Goal: Transaction & Acquisition: Register for event/course

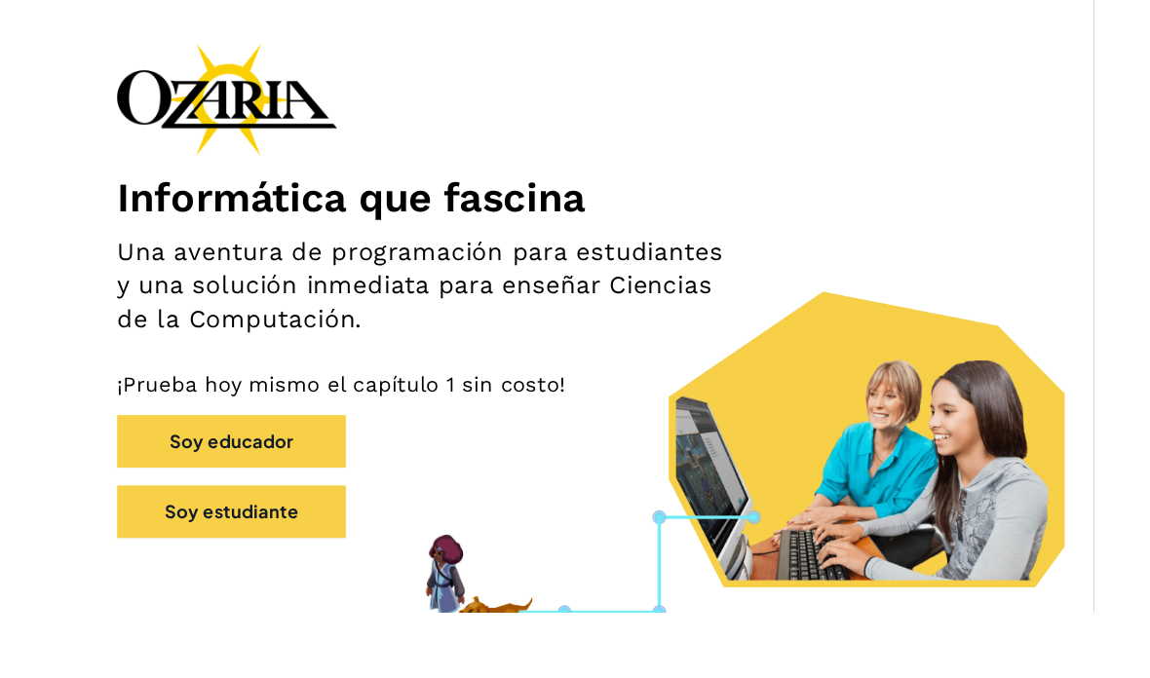
scroll to position [119, 0]
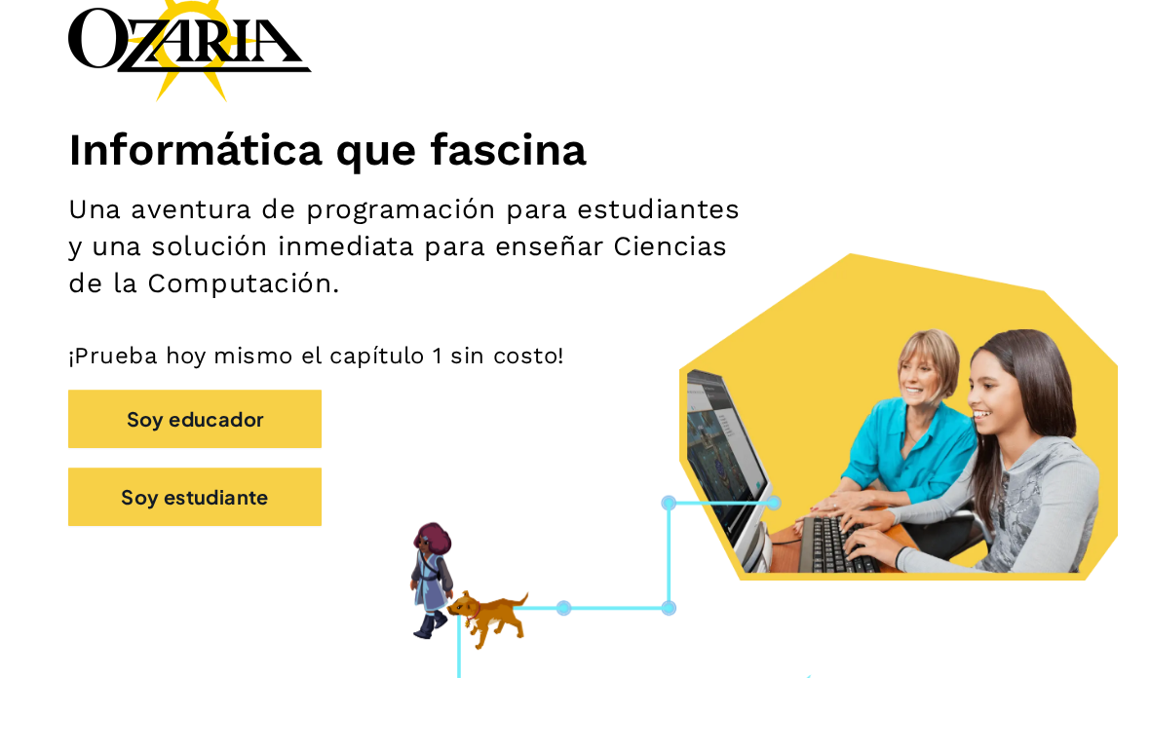
click at [260, 541] on button "Soy estudiante" at bounding box center [194, 570] width 253 height 58
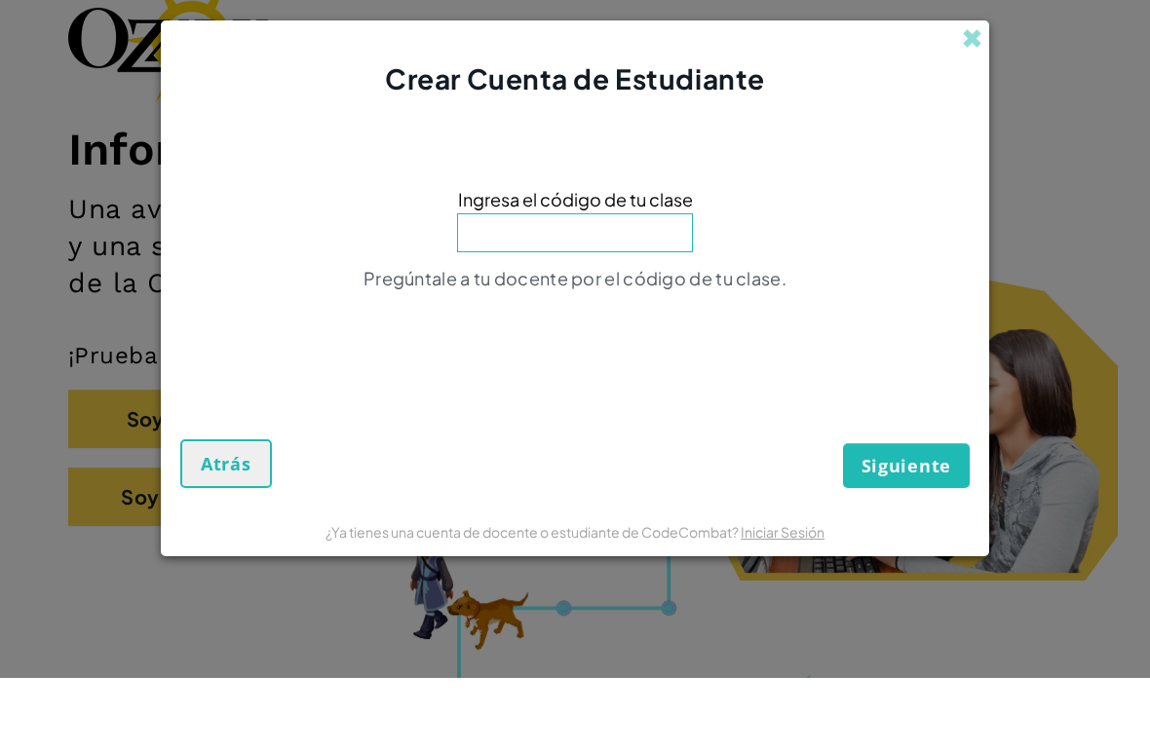
click at [933, 527] on span "Siguiente" at bounding box center [906, 538] width 90 height 23
click at [621, 258] on span "Ingresa el código de tu clase" at bounding box center [575, 272] width 235 height 28
click at [638, 286] on input at bounding box center [575, 305] width 236 height 39
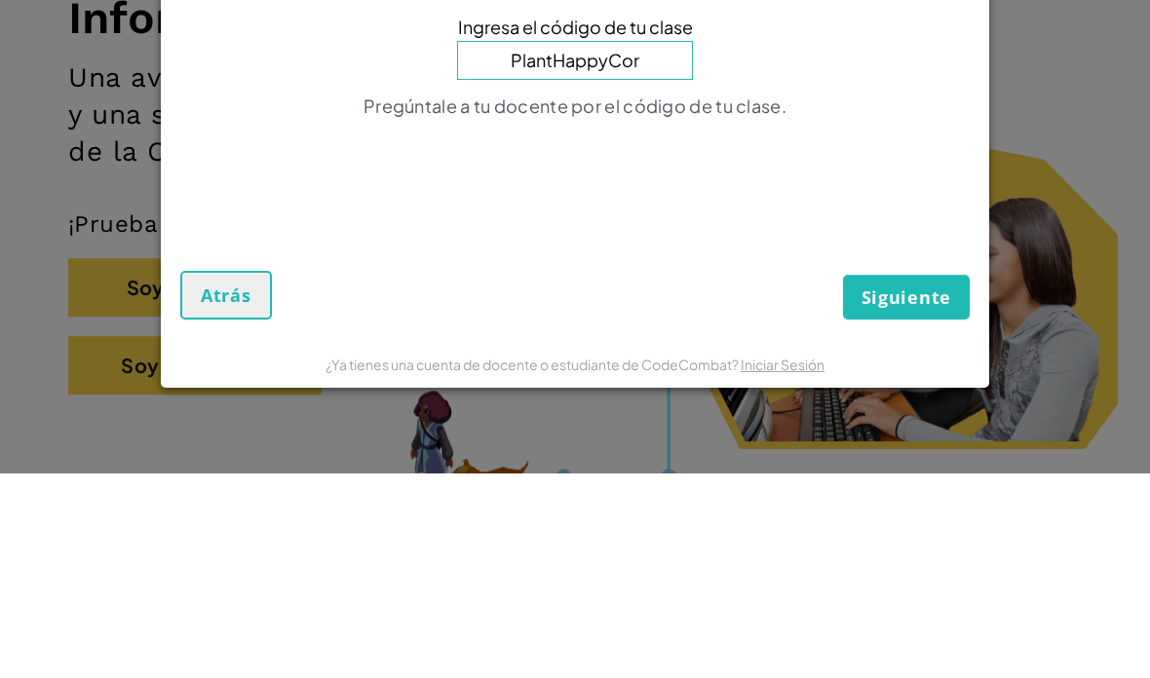
type input "PlantHappyCorn"
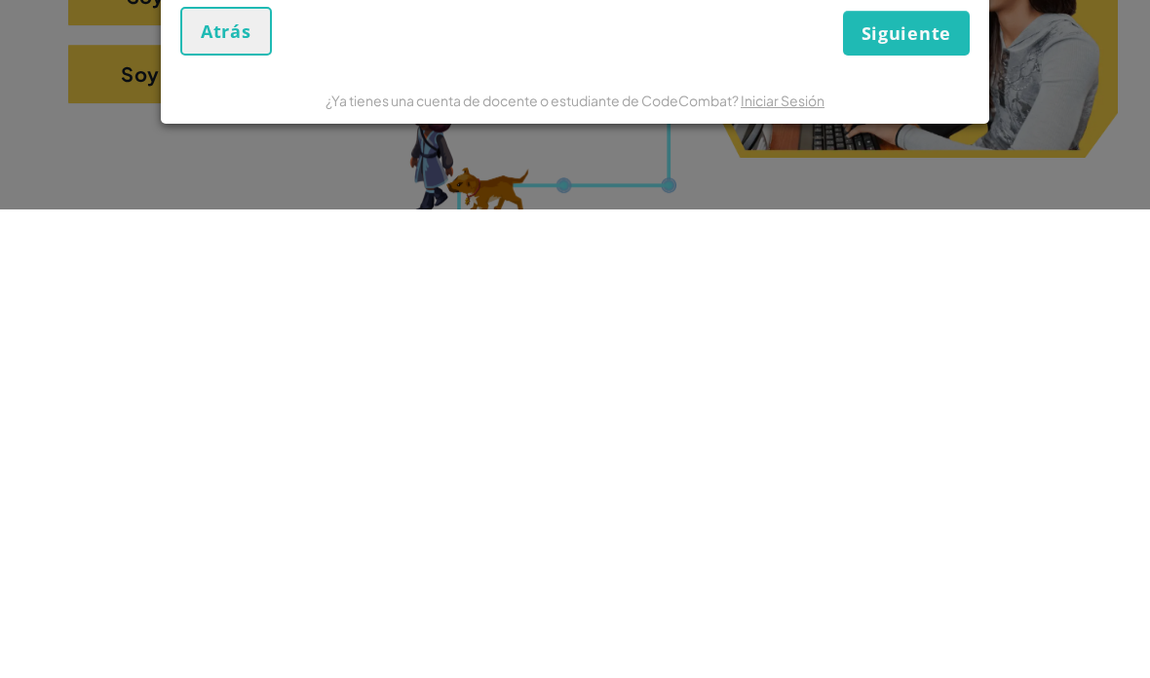
scroll to position [154, 0]
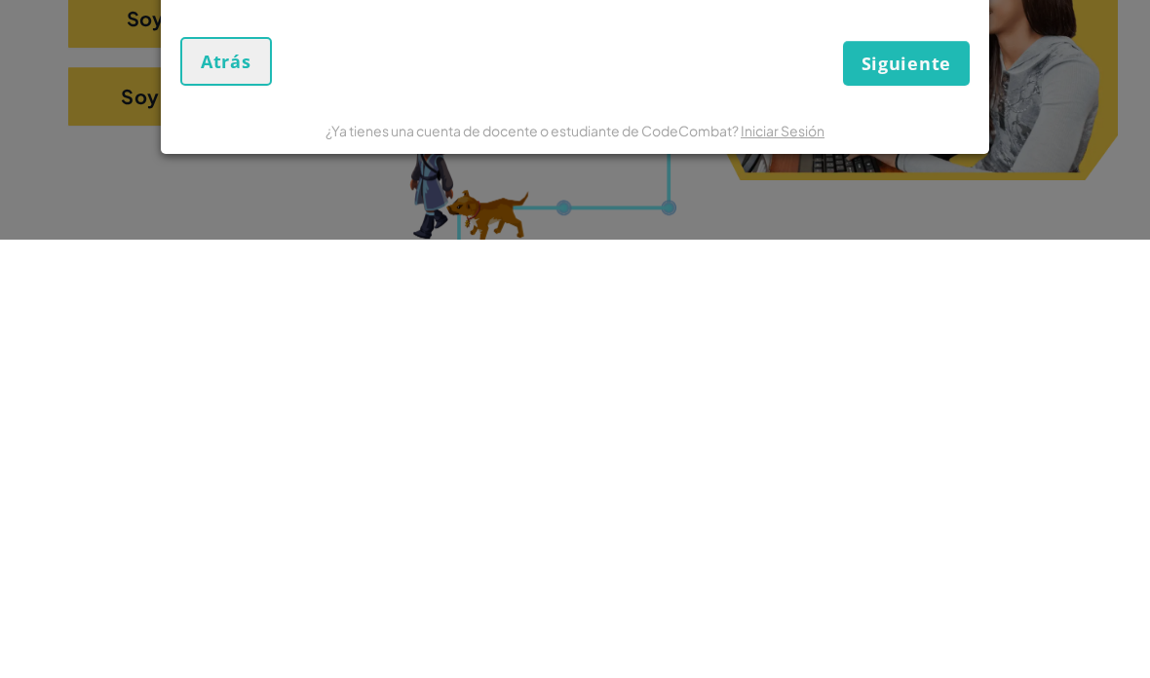
click at [917, 490] on span "Siguiente" at bounding box center [906, 501] width 90 height 23
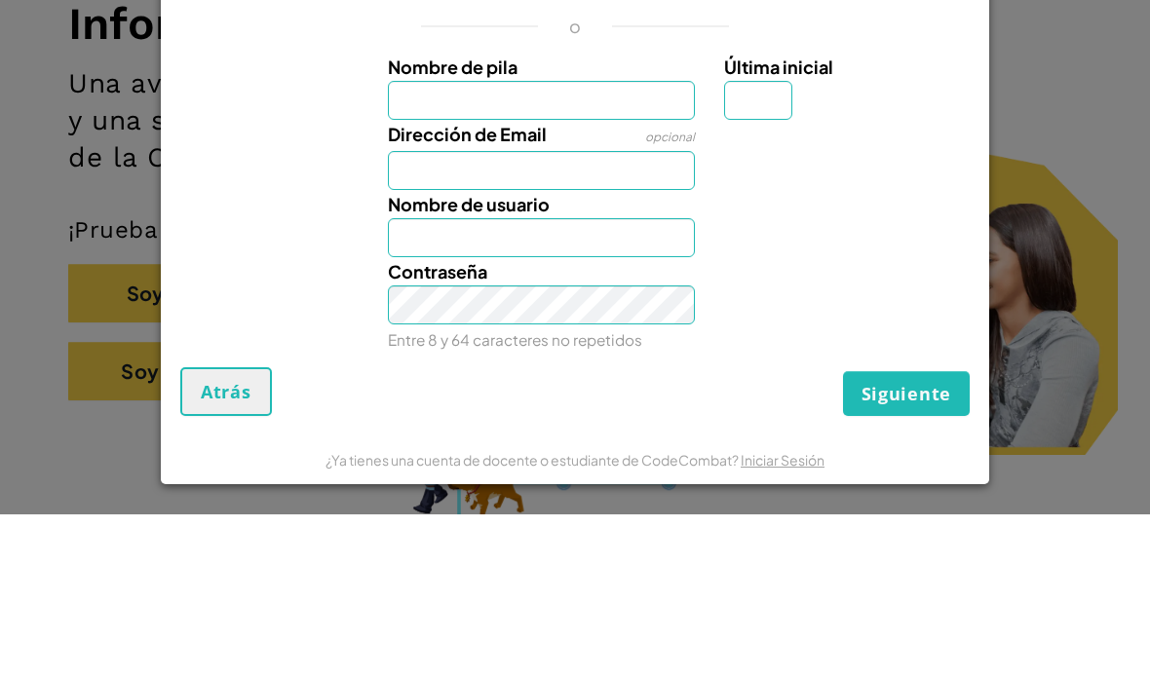
scroll to position [318, 0]
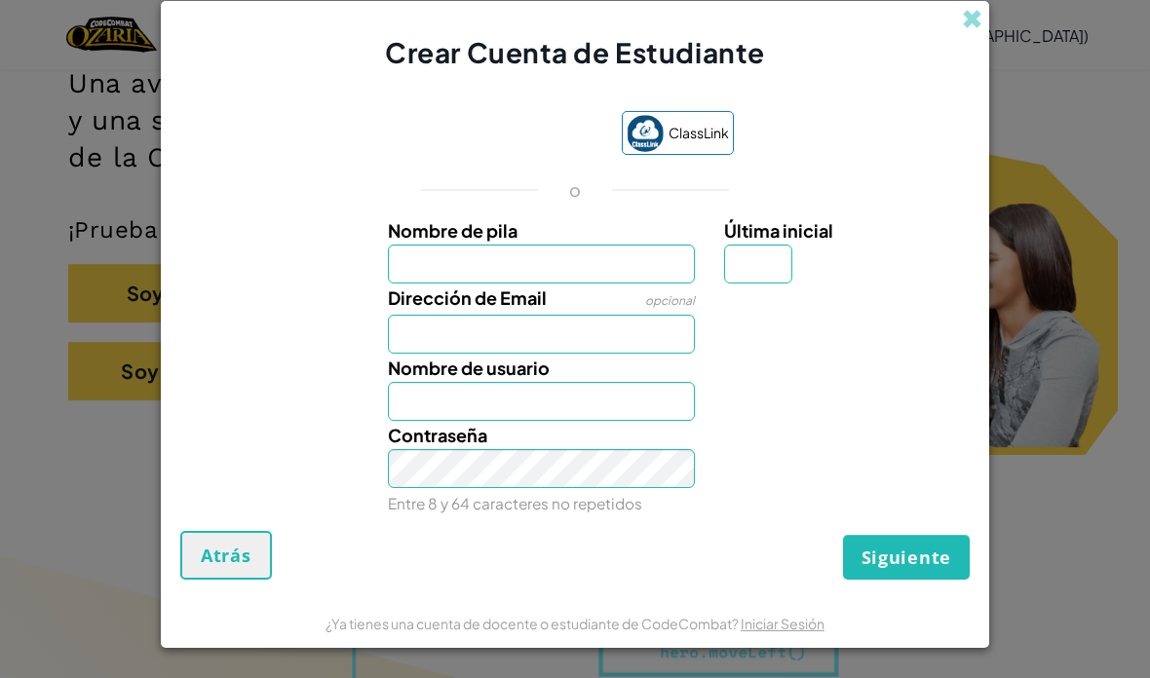
click at [783, 617] on div "¿Ya tienes una cuenta de docente o estudiante de CodeCombat? Iniciar Sesión" at bounding box center [575, 623] width 828 height 49
click at [793, 628] on link "Iniciar Sesión" at bounding box center [783, 624] width 84 height 18
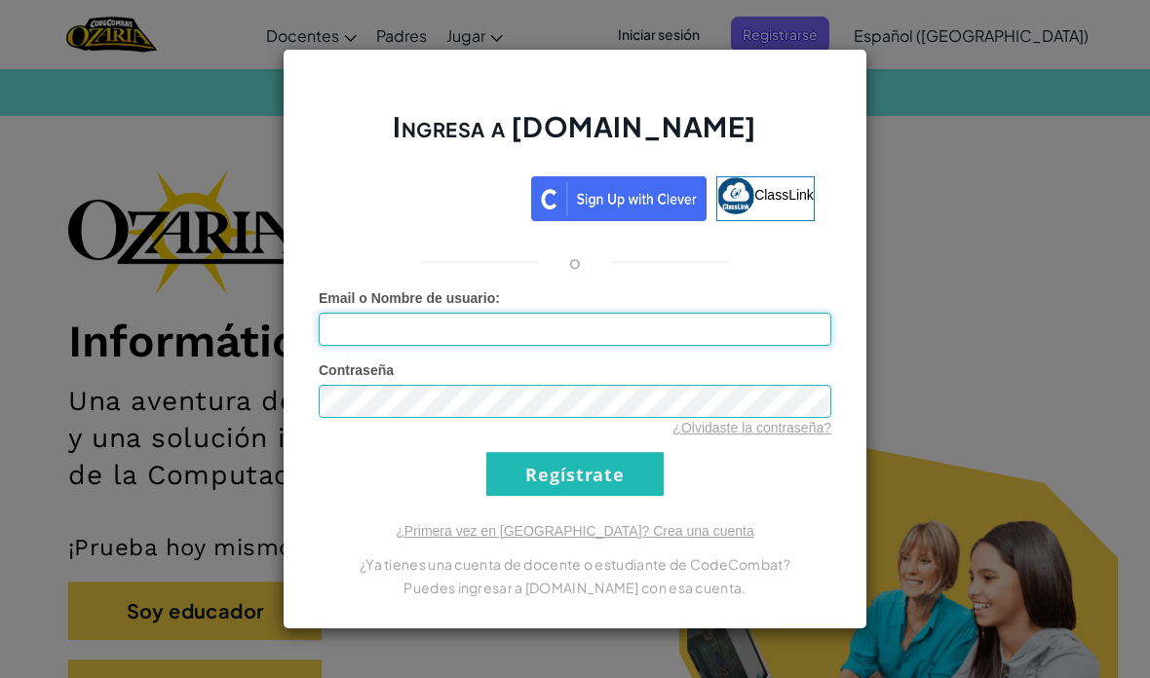
type input "[EMAIL_ADDRESS][DOMAIN_NAME]"
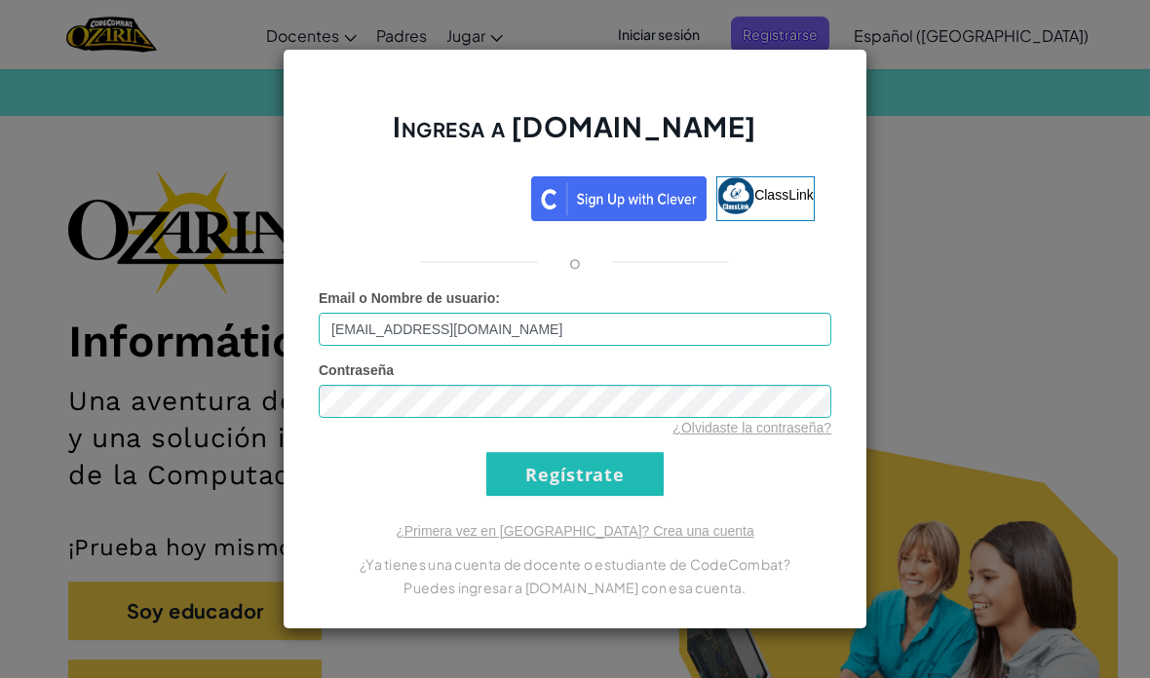
click at [613, 475] on input "Regístrate" at bounding box center [574, 474] width 177 height 44
